Goal: Information Seeking & Learning: Learn about a topic

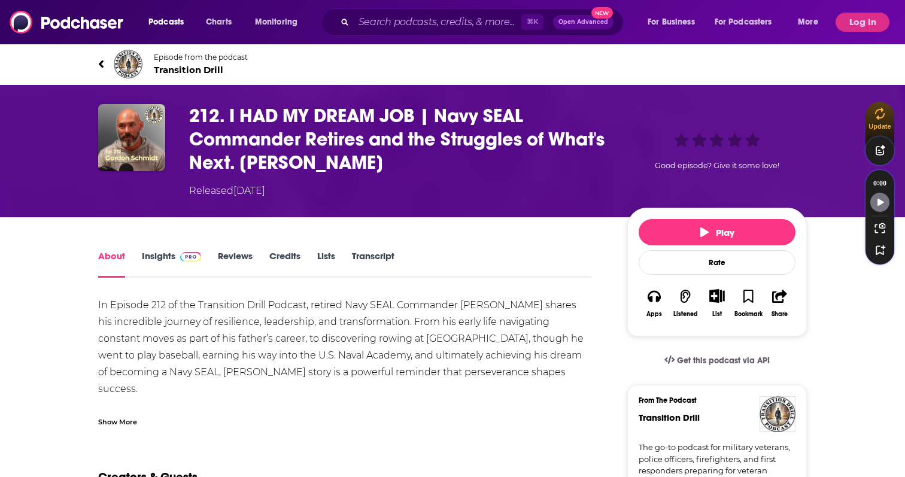
click at [213, 66] on span "Transition Drill" at bounding box center [201, 69] width 94 height 11
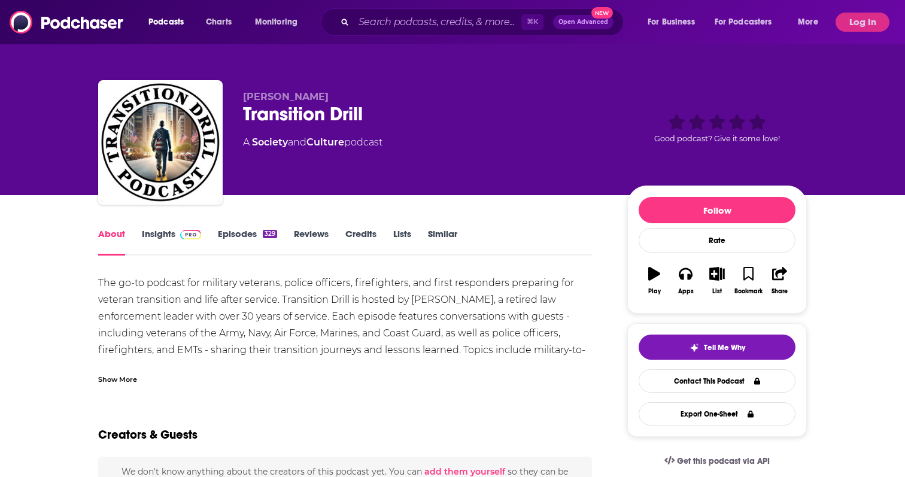
click at [158, 237] on link "Insights" at bounding box center [171, 242] width 59 height 28
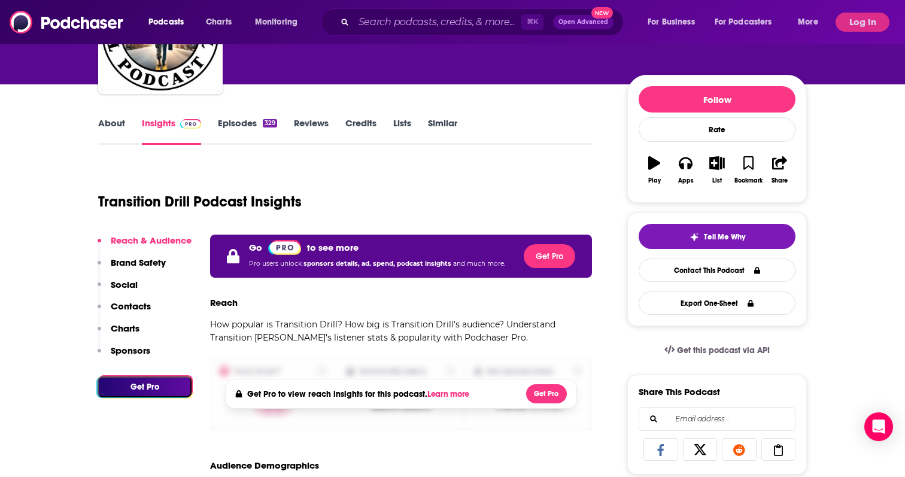
scroll to position [208, 0]
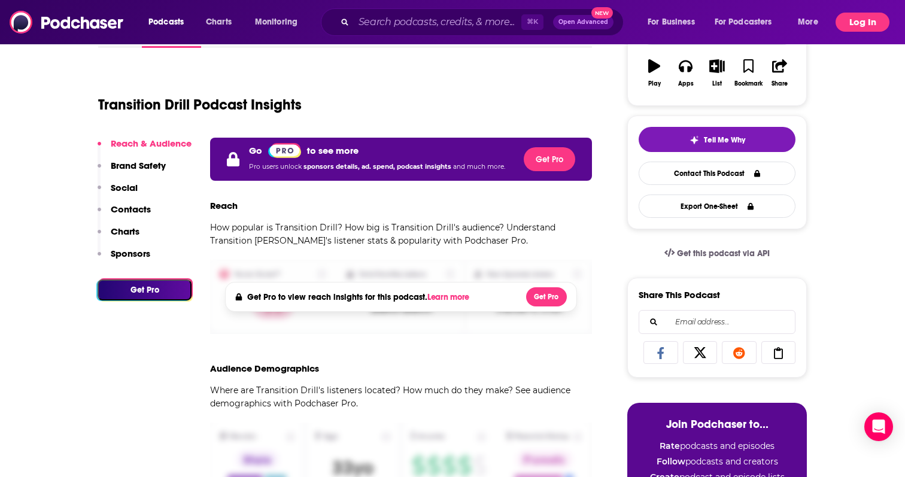
click at [863, 19] on button "Log In" at bounding box center [863, 22] width 54 height 19
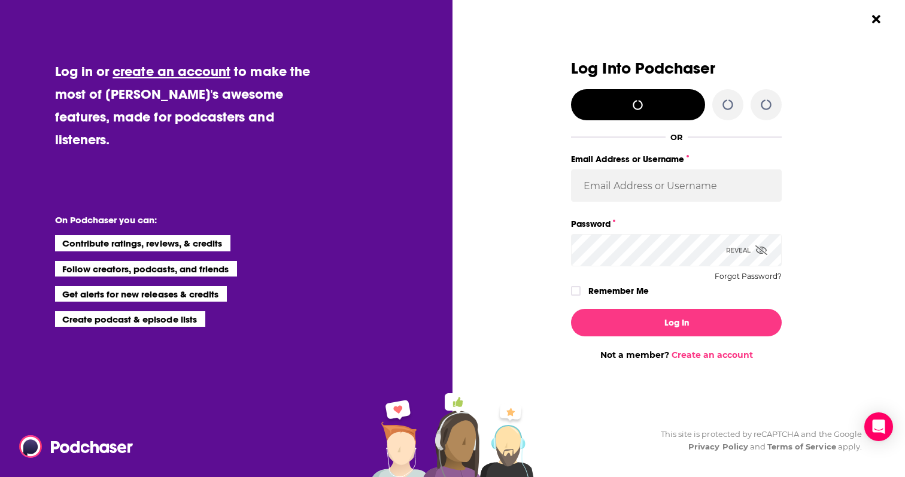
scroll to position [0, 0]
click at [663, 190] on input "Email Address or Username" at bounding box center [676, 185] width 211 height 32
type input "[EMAIL_ADDRESS][PERSON_NAME][DOMAIN_NAME]"
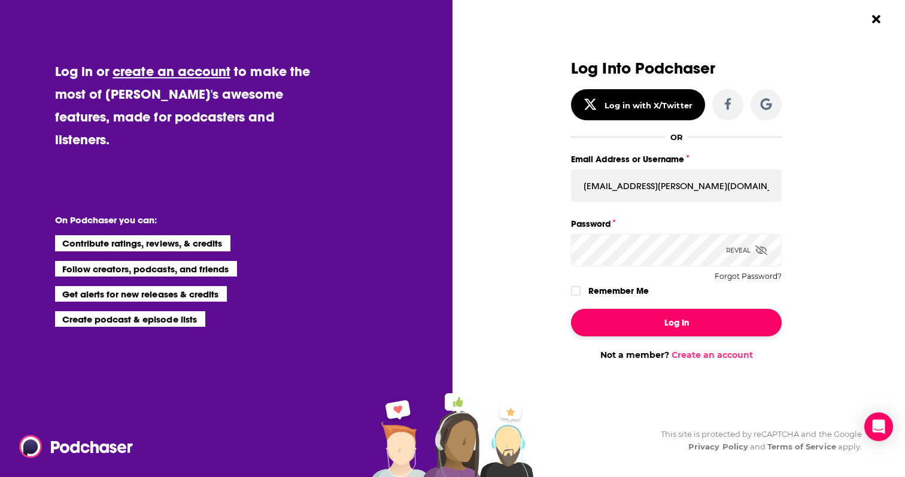
click at [678, 314] on button "Log In" at bounding box center [676, 323] width 211 height 28
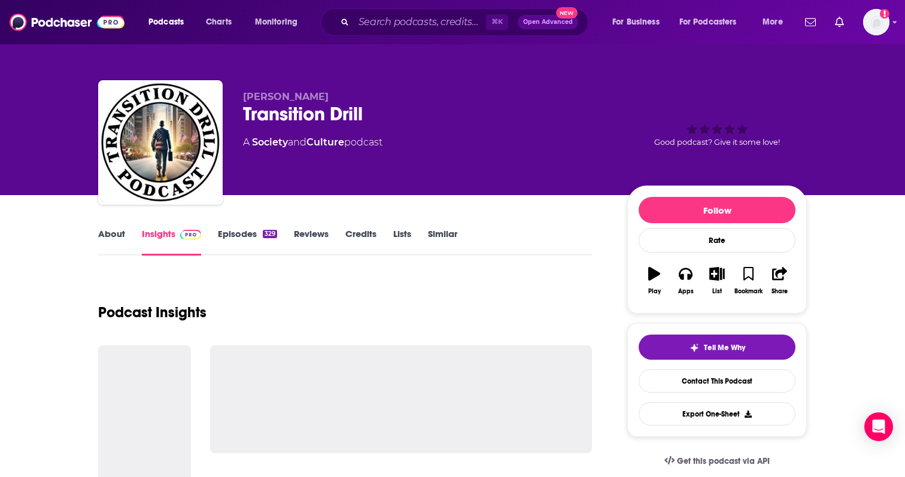
scroll to position [208, 0]
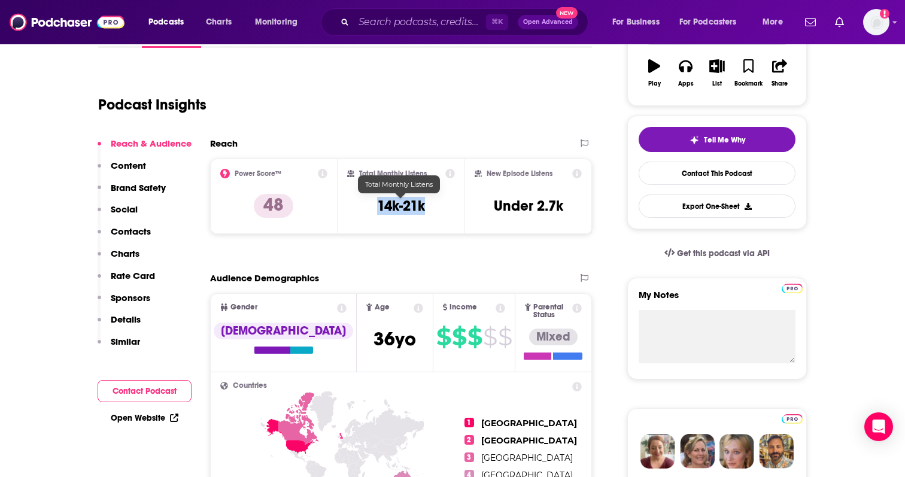
drag, startPoint x: 362, startPoint y: 204, endPoint x: 440, endPoint y: 204, distance: 77.8
click at [440, 204] on div "Total Monthly Listens 14k-21k" at bounding box center [401, 196] width 108 height 55
copy h3 "14k-21k"
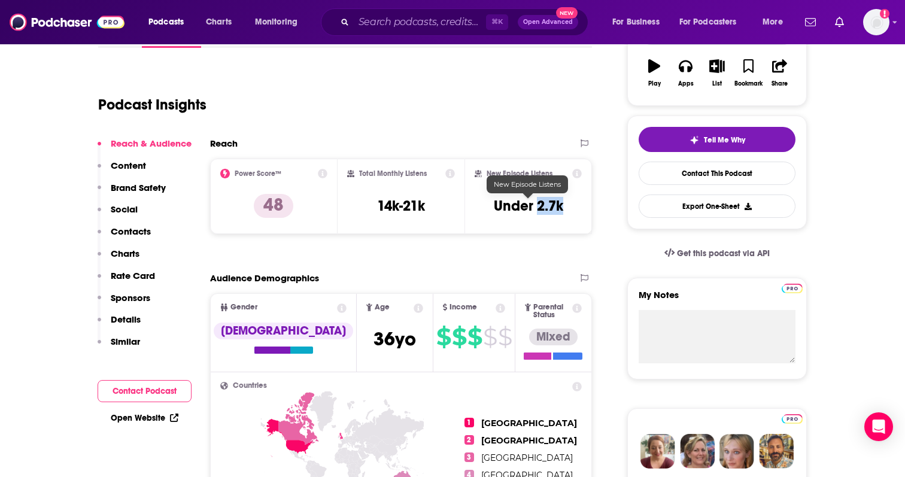
drag, startPoint x: 536, startPoint y: 207, endPoint x: 562, endPoint y: 208, distance: 25.8
click at [562, 207] on h3 "Under 2.7k" at bounding box center [528, 206] width 69 height 18
